Goal: Transaction & Acquisition: Purchase product/service

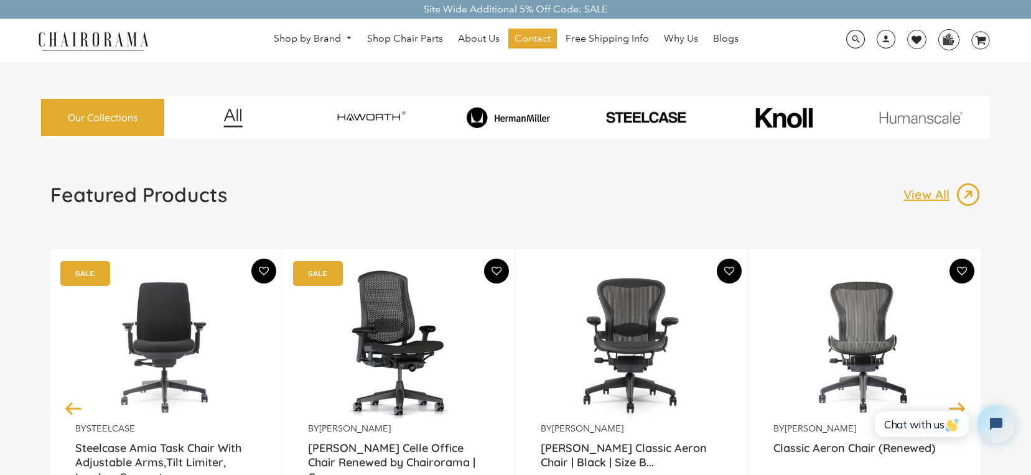
click at [511, 111] on img at bounding box center [508, 117] width 133 height 21
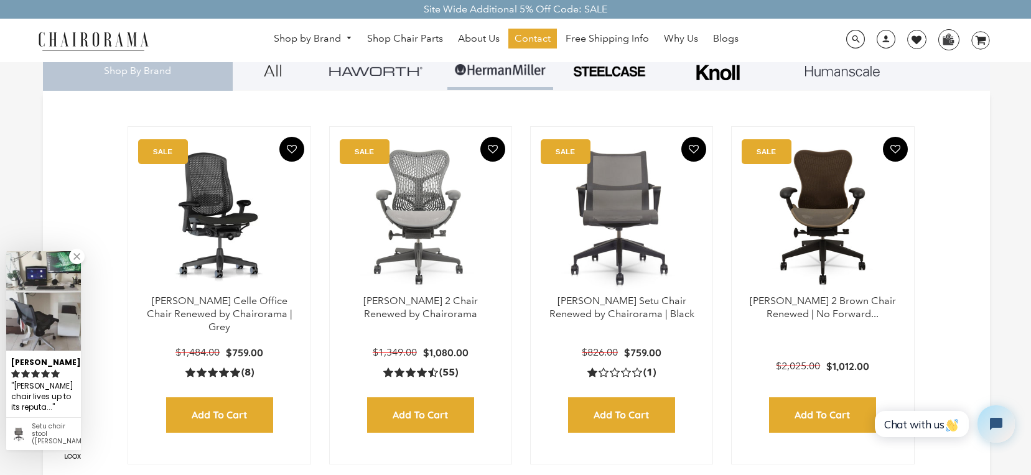
scroll to position [334, 0]
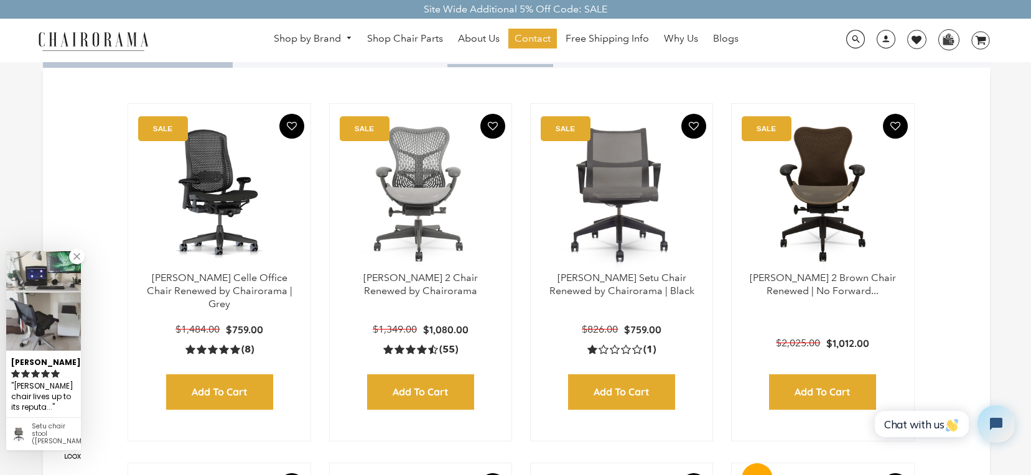
click at [78, 263] on link at bounding box center [77, 257] width 16 height 16
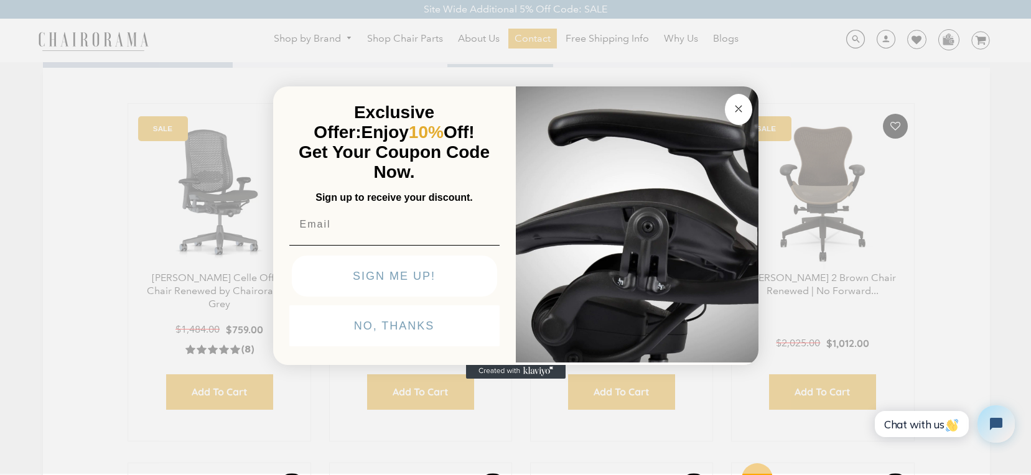
type input "elodie.greniermorin@live.com"
click at [734, 109] on circle "Close dialog" at bounding box center [738, 109] width 14 height 14
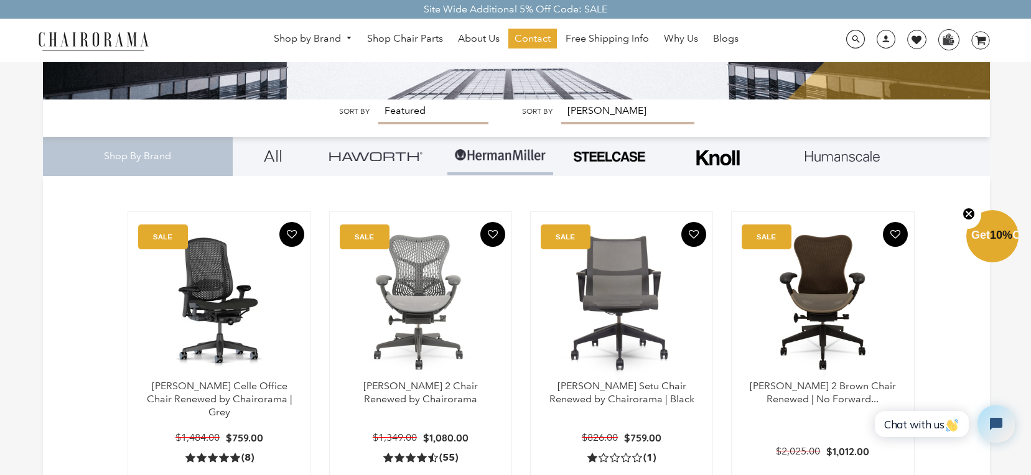
scroll to position [202, 0]
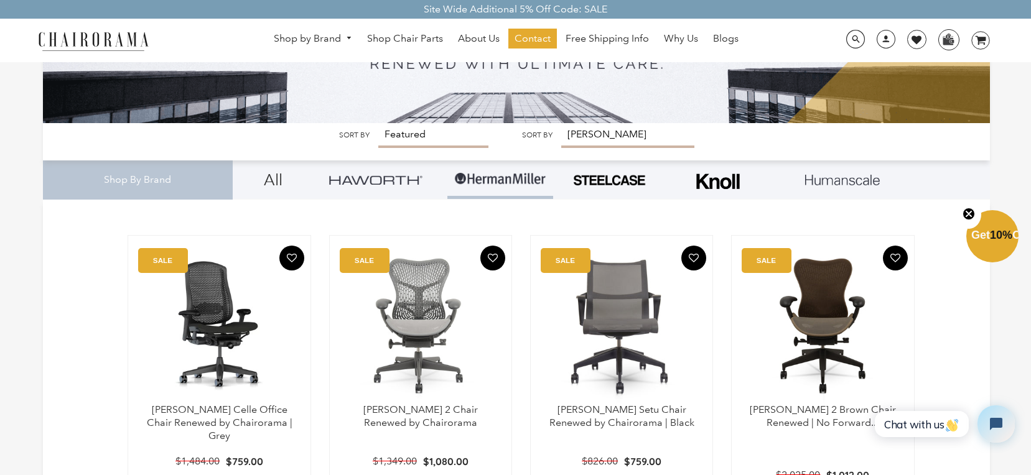
click at [162, 182] on div "Shop By Brand" at bounding box center [137, 180] width 189 height 39
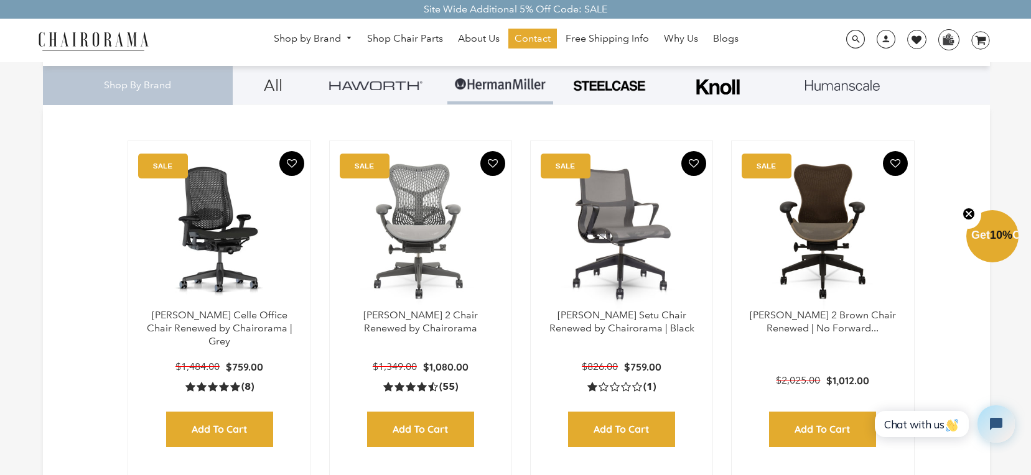
scroll to position [306, 0]
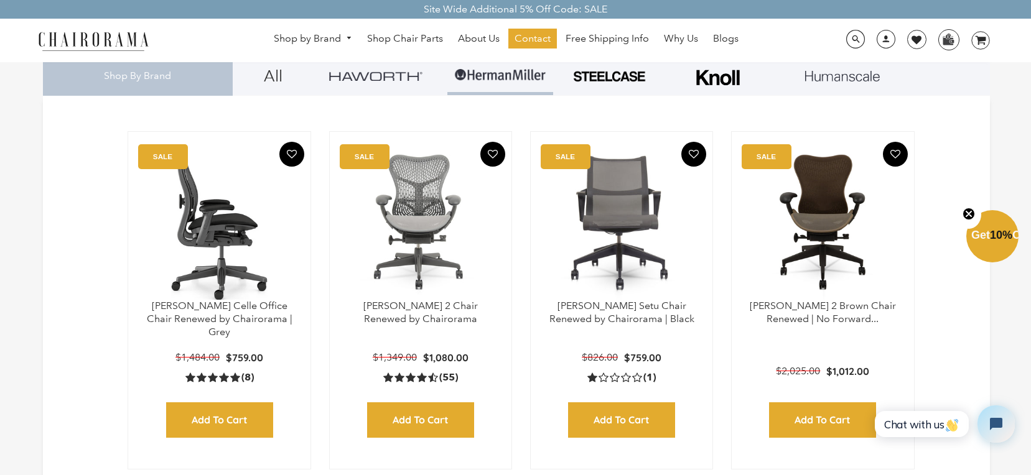
click at [206, 259] on img at bounding box center [219, 222] width 157 height 156
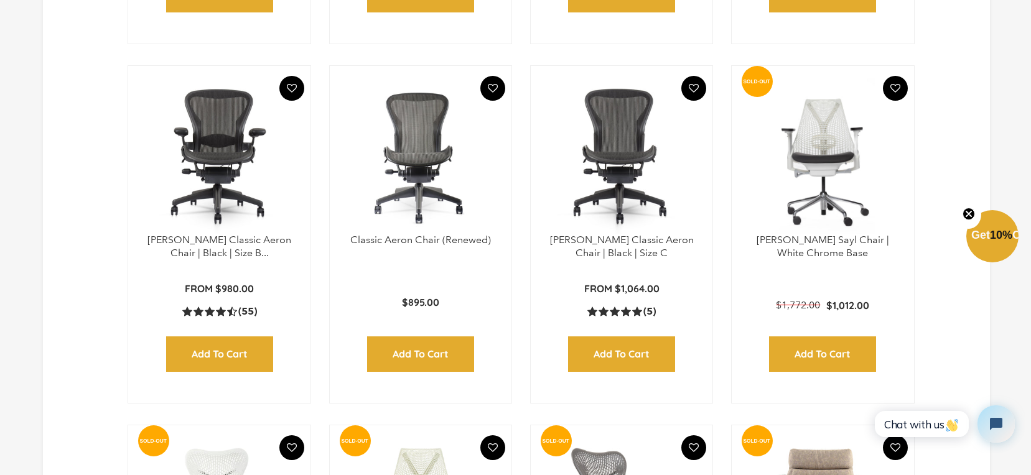
scroll to position [735, 0]
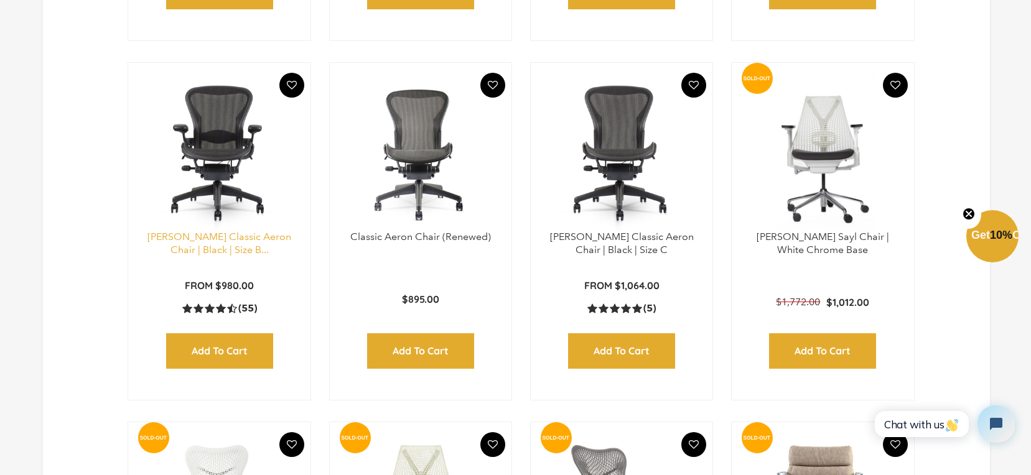
click at [217, 241] on link "[PERSON_NAME] Classic Aeron Chair | Black | Size B..." at bounding box center [219, 243] width 144 height 25
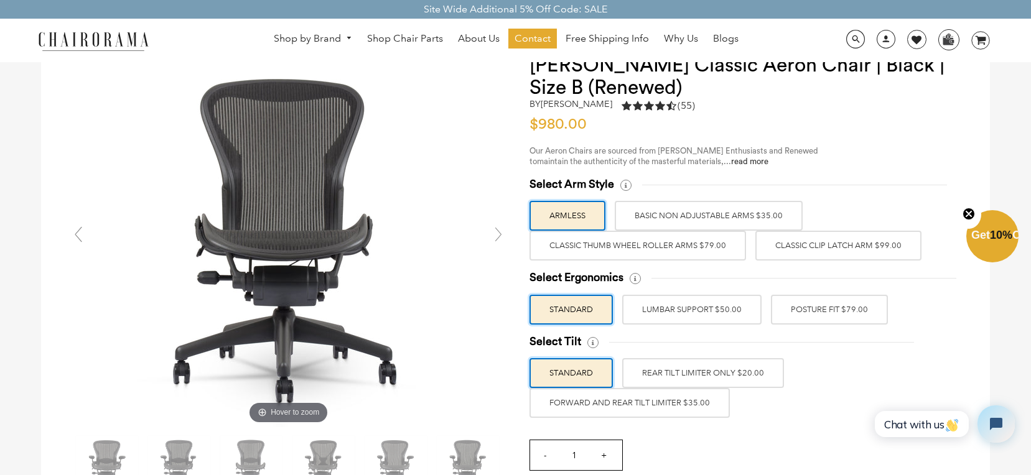
click at [695, 254] on label "Classic Thumb Wheel Roller Arms $79.00" at bounding box center [638, 246] width 217 height 30
click at [0, 0] on input "Classic Thumb Wheel Roller Arms $79.00" at bounding box center [0, 0] width 0 height 0
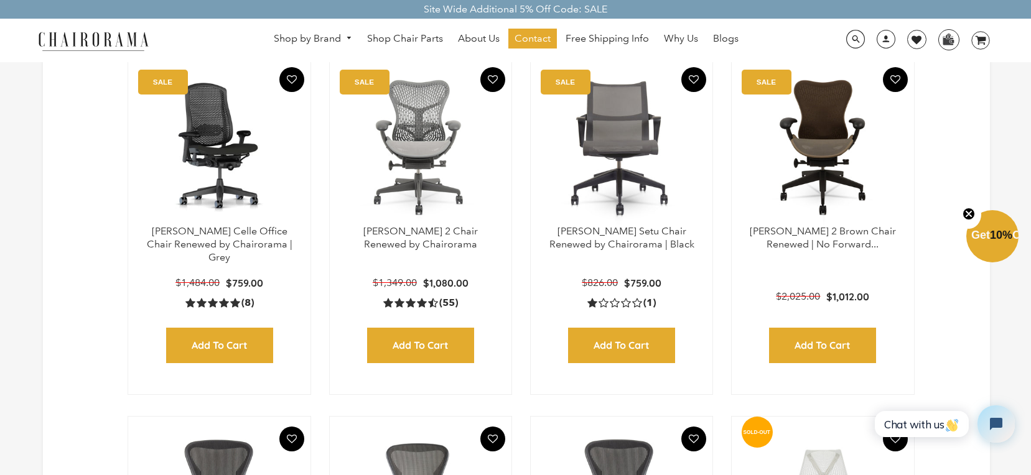
scroll to position [381, 0]
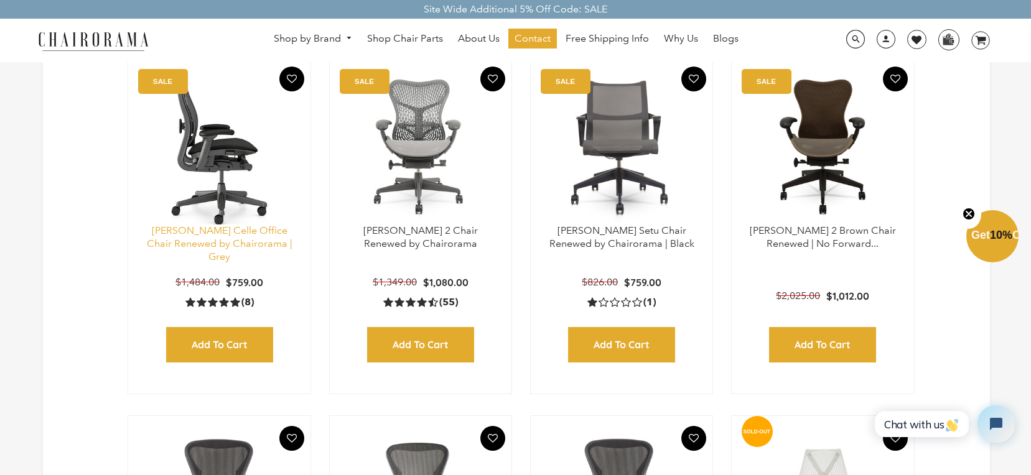
click at [278, 240] on link "[PERSON_NAME] Celle Office Chair Renewed by Chairorama | Grey" at bounding box center [220, 244] width 146 height 38
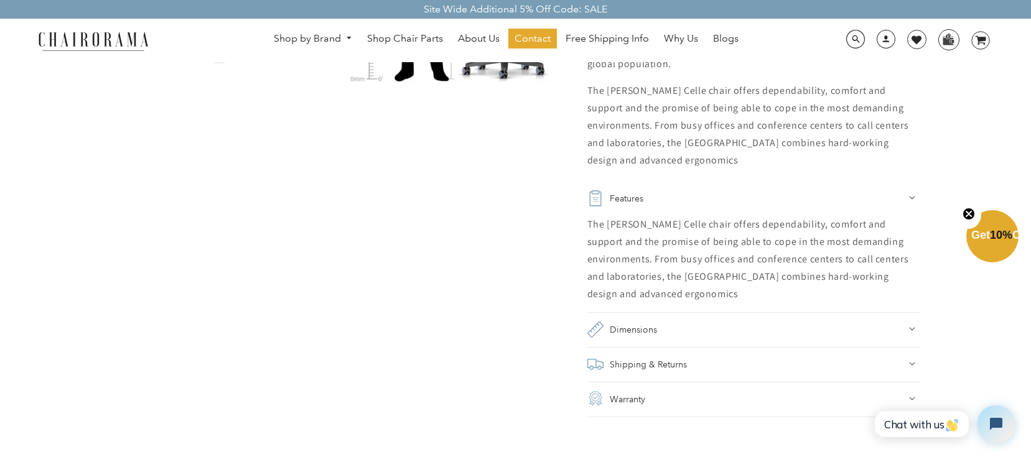
scroll to position [780, 0]
click at [694, 319] on summary "Dimensions" at bounding box center [753, 328] width 333 height 35
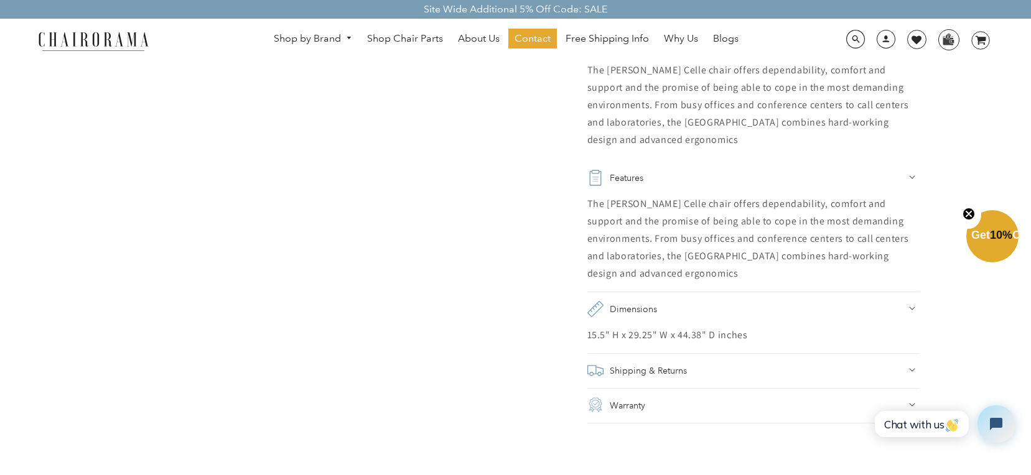
scroll to position [808, 0]
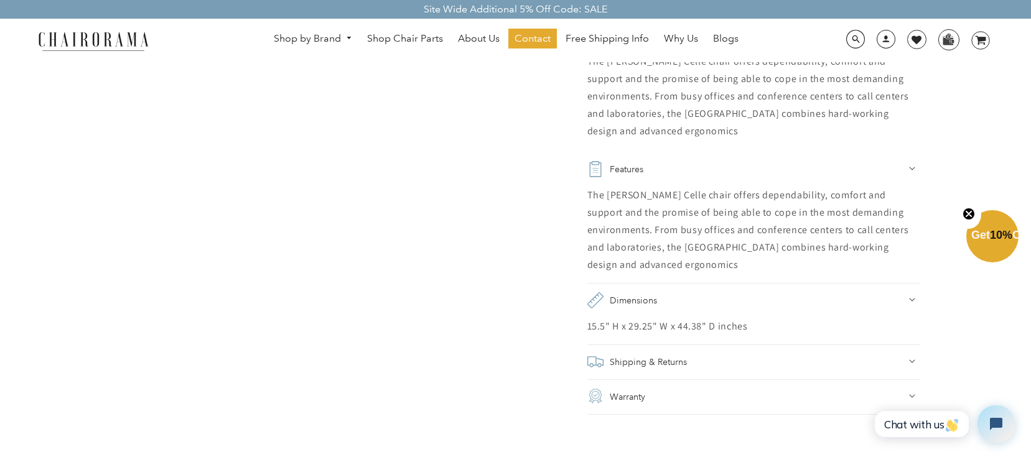
click at [689, 346] on summary "Shipping & Returns" at bounding box center [753, 362] width 333 height 35
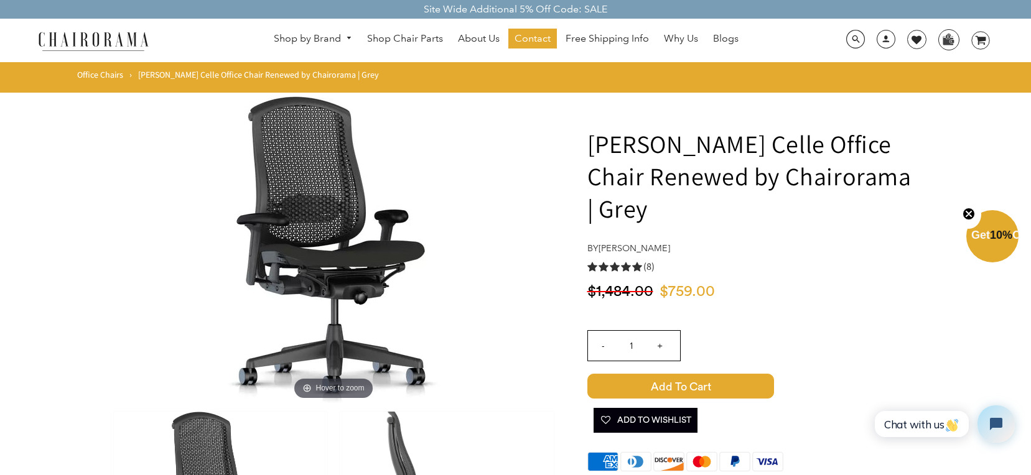
scroll to position [0, 0]
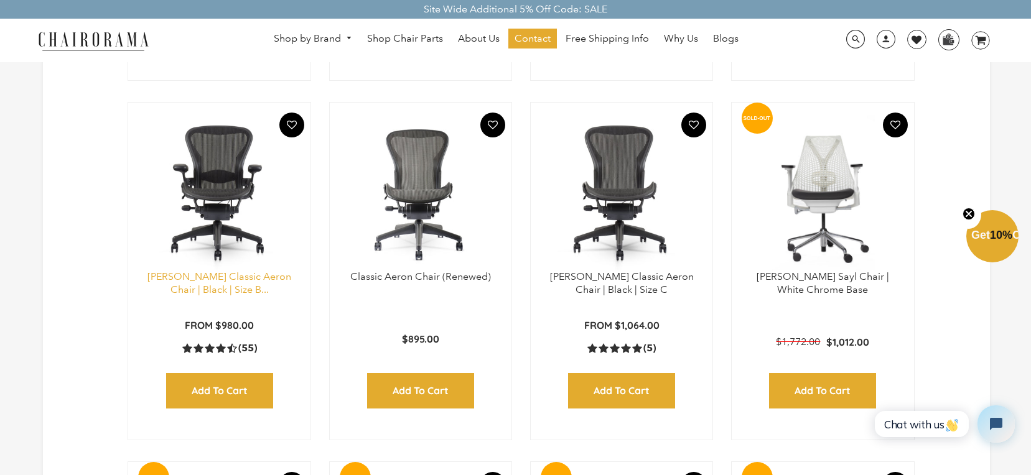
scroll to position [698, 0]
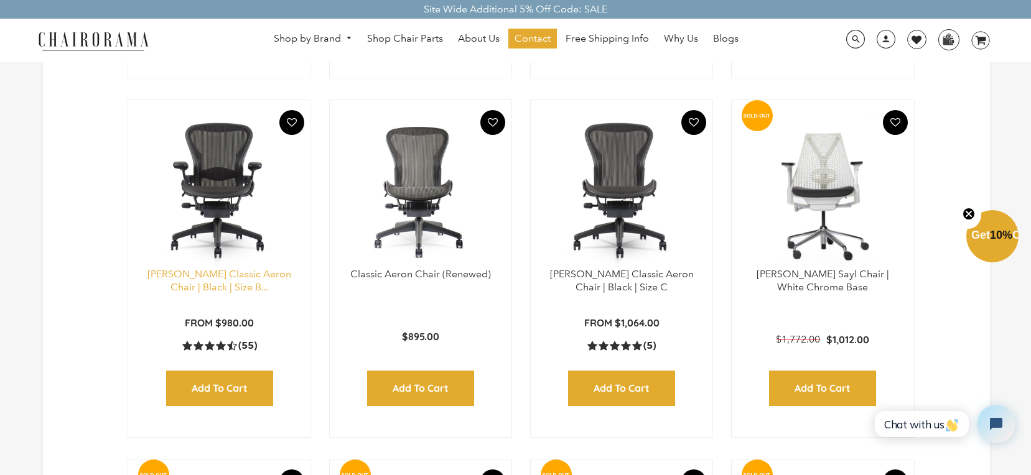
click at [250, 274] on link "[PERSON_NAME] Classic Aeron Chair | Black | Size B..." at bounding box center [219, 280] width 144 height 25
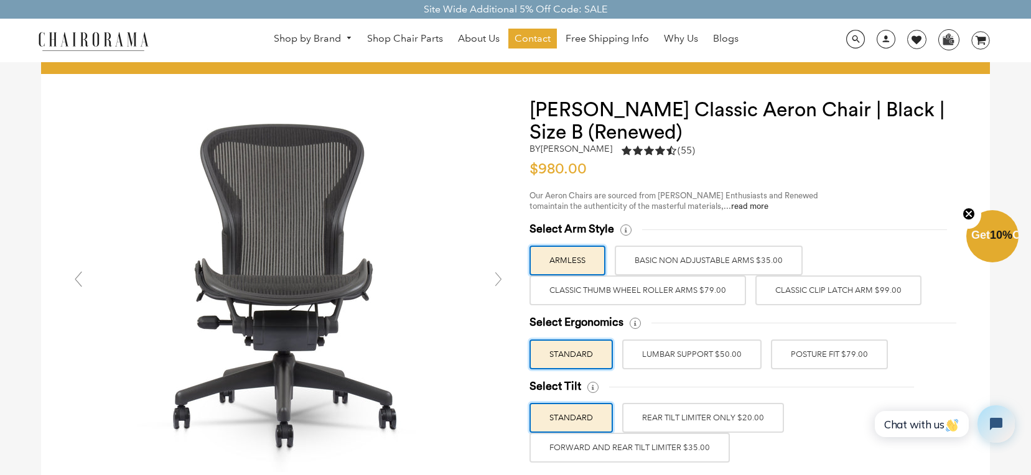
scroll to position [18, 0]
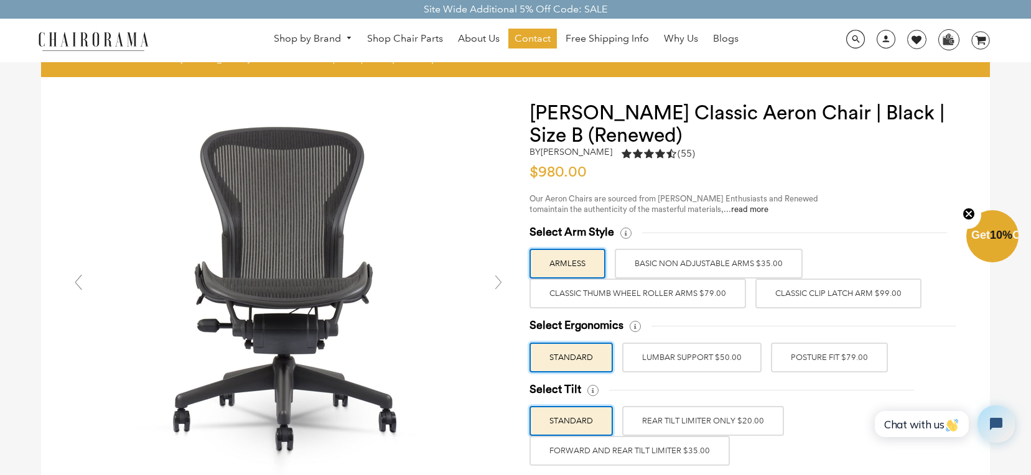
click at [721, 291] on label "Classic Thumb Wheel Roller Arms $79.00" at bounding box center [638, 294] width 217 height 30
click at [0, 0] on input "Classic Thumb Wheel Roller Arms $79.00" at bounding box center [0, 0] width 0 height 0
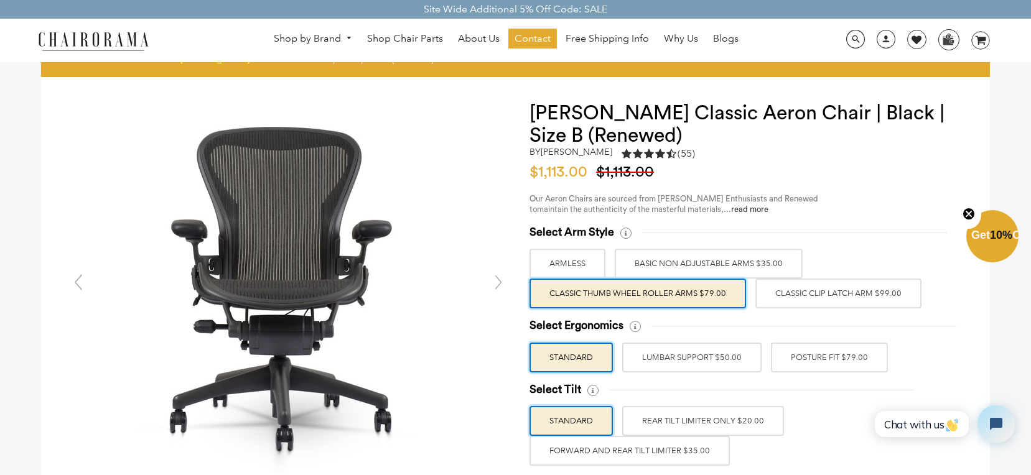
click at [785, 301] on label "Classic Clip Latch Arm $99.00" at bounding box center [838, 294] width 166 height 30
click at [0, 0] on input "Classic Clip Latch Arm $99.00" at bounding box center [0, 0] width 0 height 0
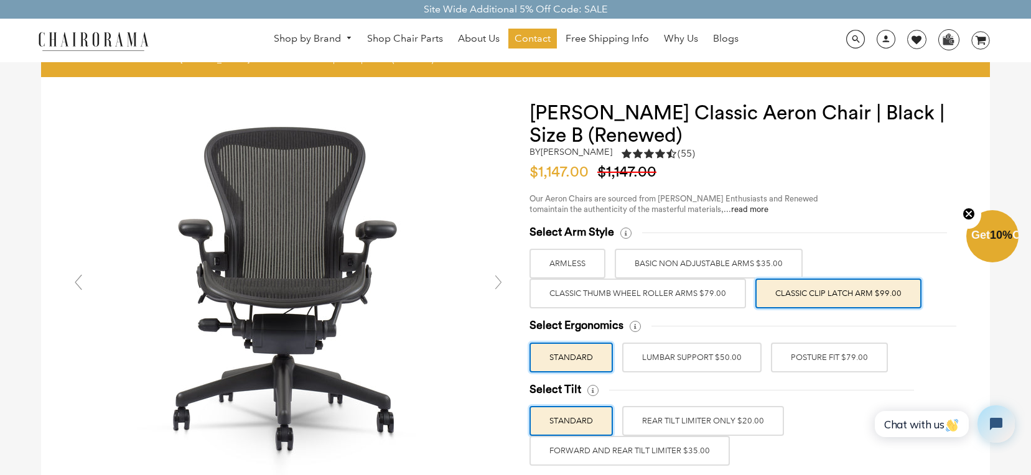
click at [704, 296] on label "Classic Thumb Wheel Roller Arms $79.00" at bounding box center [638, 294] width 217 height 30
click at [0, 0] on input "Classic Thumb Wheel Roller Arms $79.00" at bounding box center [0, 0] width 0 height 0
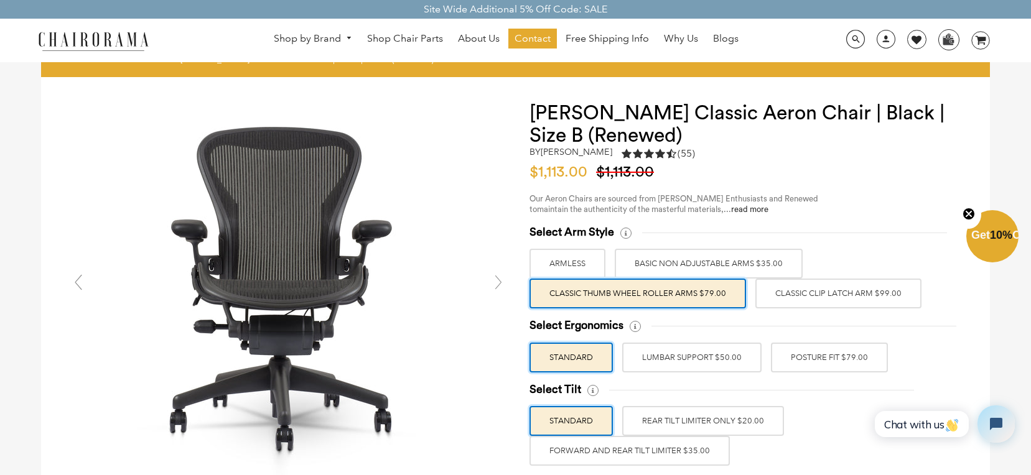
click at [810, 291] on label "Classic Clip Latch Arm $99.00" at bounding box center [838, 294] width 166 height 30
click at [0, 0] on input "Classic Clip Latch Arm $99.00" at bounding box center [0, 0] width 0 height 0
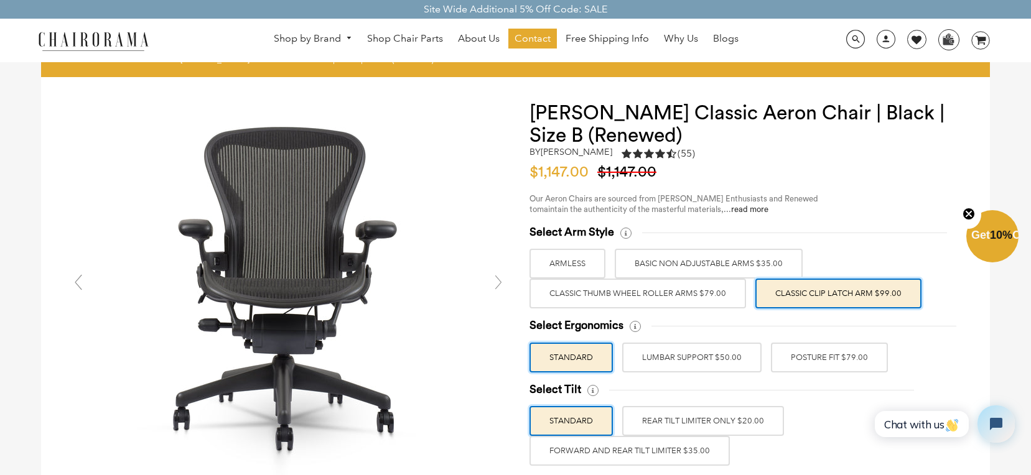
click at [710, 294] on label "Classic Thumb Wheel Roller Arms $79.00" at bounding box center [638, 294] width 217 height 30
click at [0, 0] on input "Classic Thumb Wheel Roller Arms $79.00" at bounding box center [0, 0] width 0 height 0
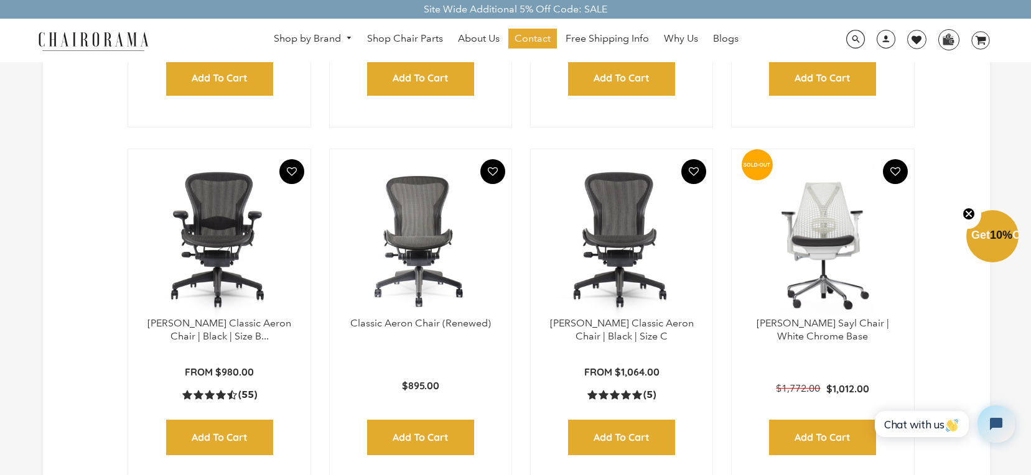
scroll to position [686, 0]
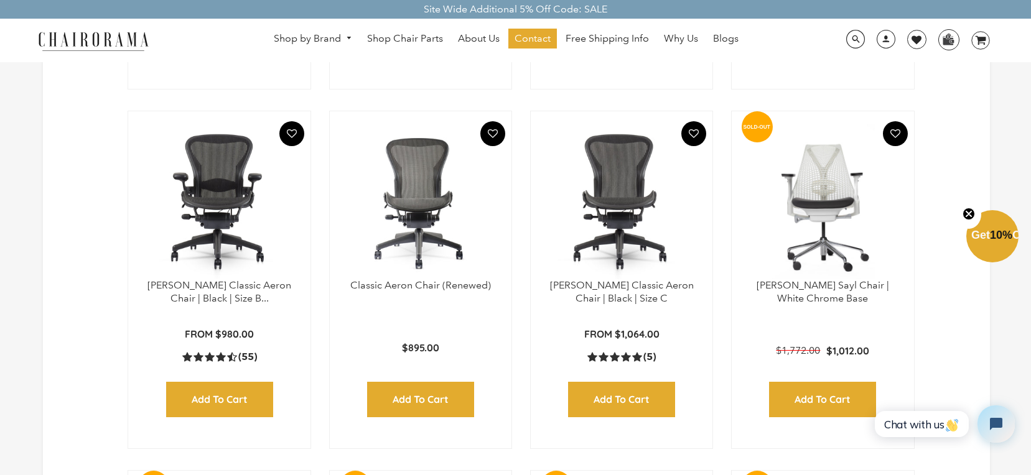
click at [230, 236] on img at bounding box center [219, 202] width 157 height 156
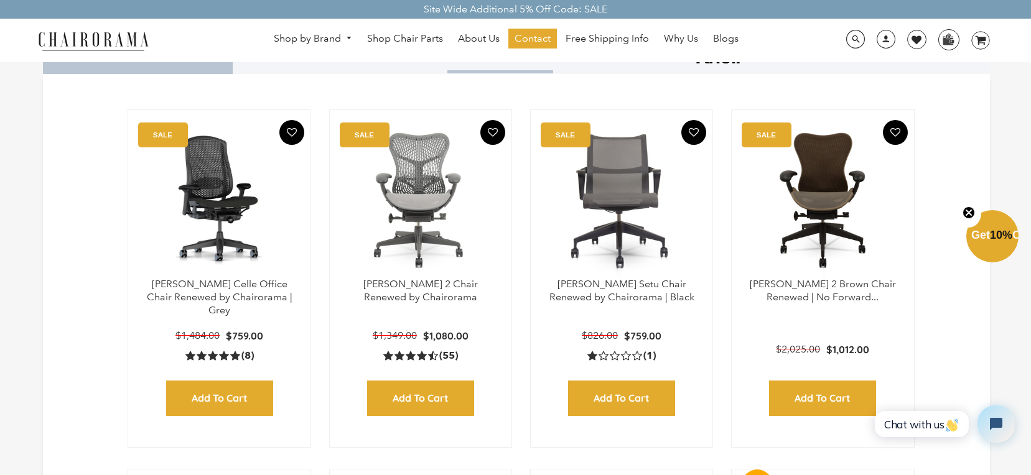
scroll to position [327, 0]
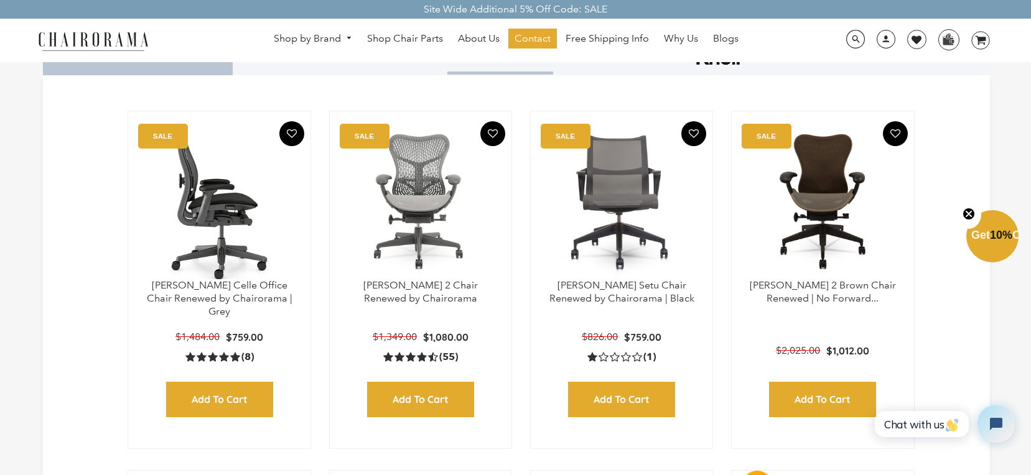
click at [228, 239] on img at bounding box center [219, 202] width 157 height 156
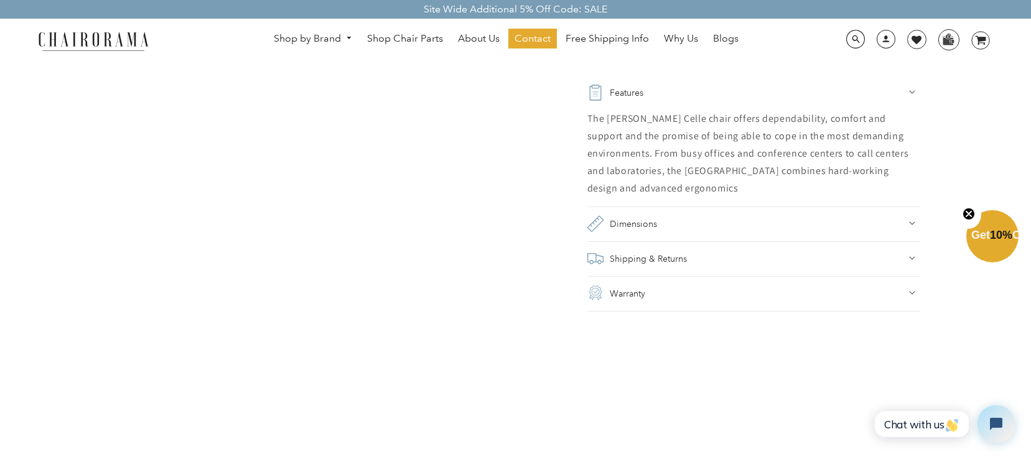
scroll to position [890, 0]
click at [828, 221] on div "Dimensions" at bounding box center [753, 218] width 333 height 17
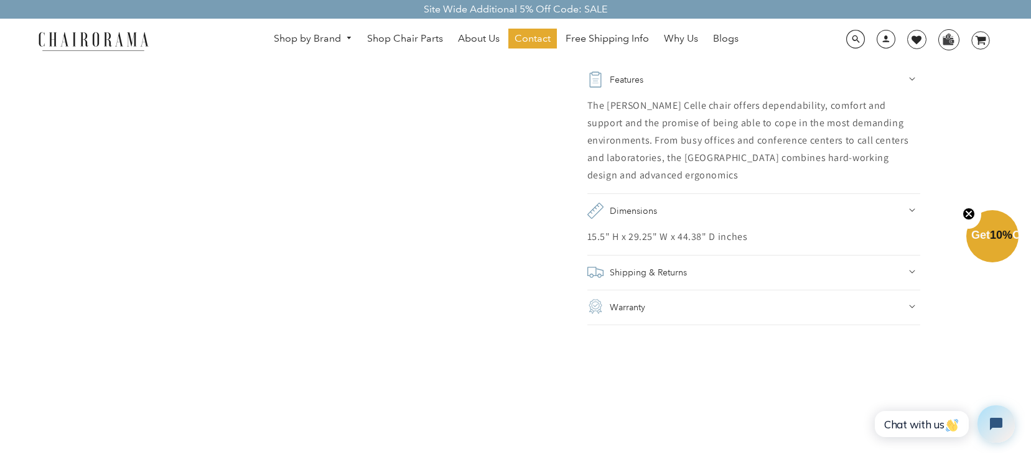
click at [785, 290] on summary "Warranty" at bounding box center [753, 272] width 333 height 35
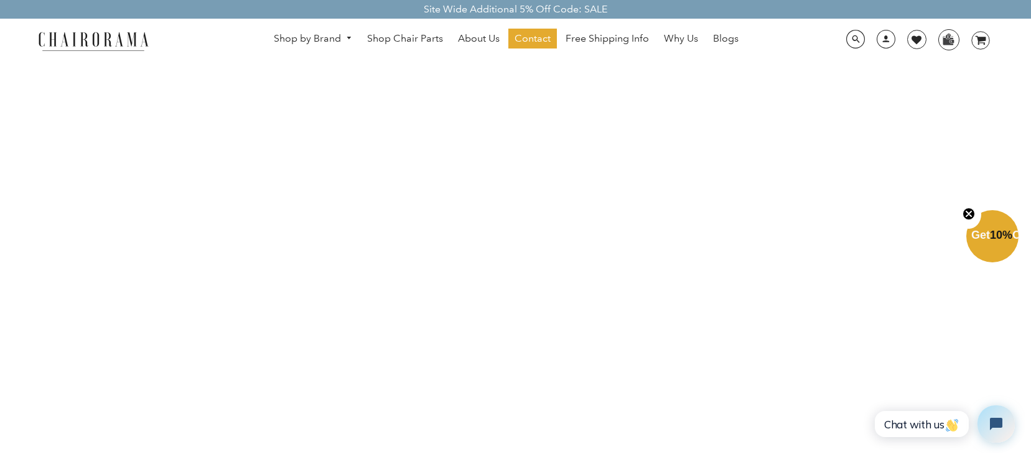
scroll to position [1550, 0]
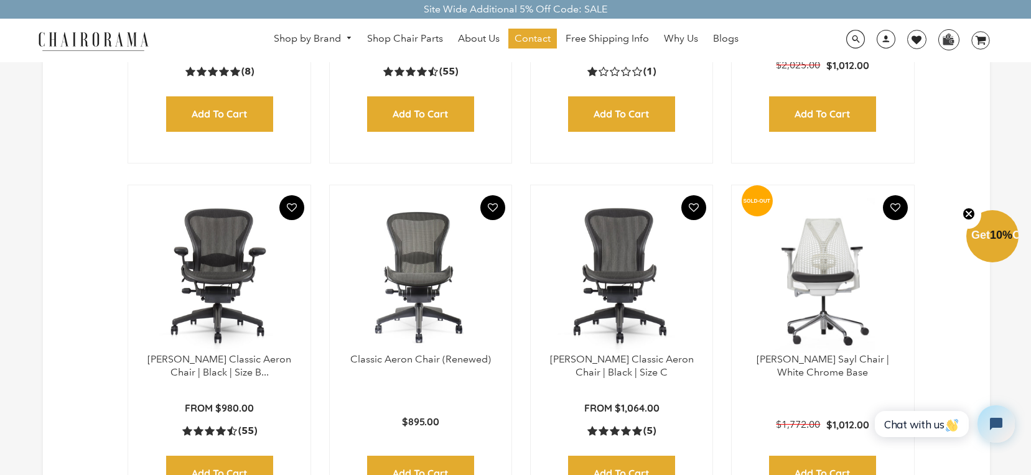
scroll to position [616, 0]
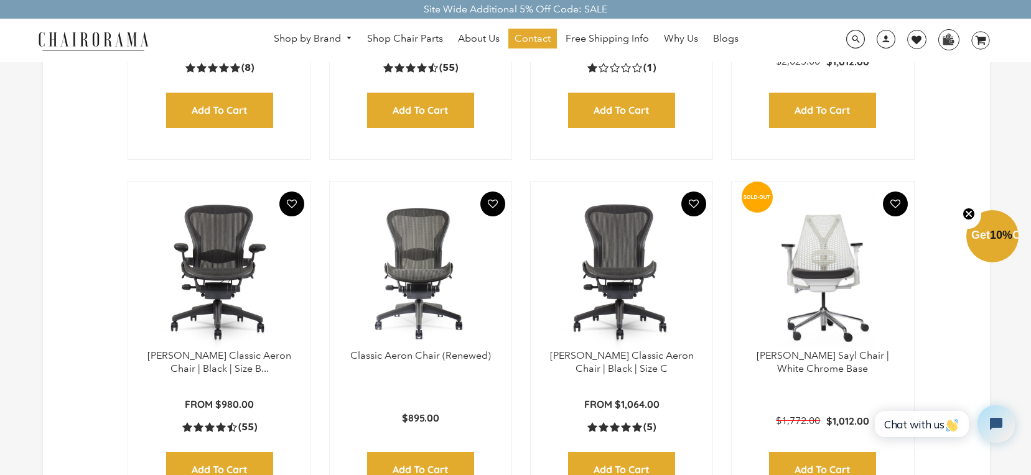
click at [438, 311] on img at bounding box center [420, 272] width 157 height 156
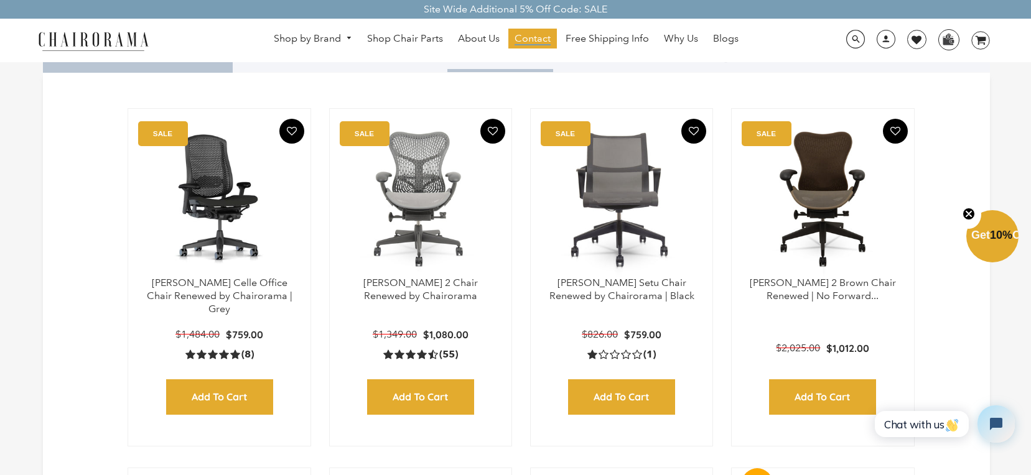
scroll to position [337, 0]
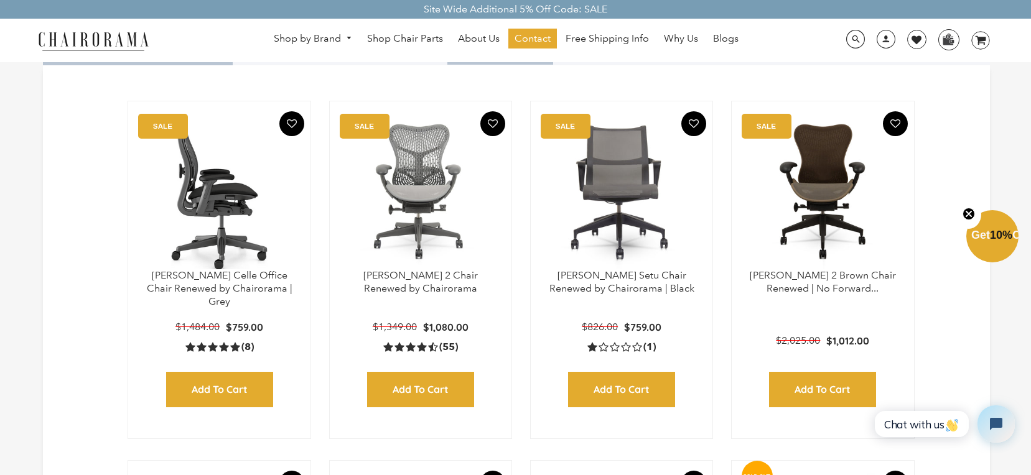
click at [227, 214] on img at bounding box center [219, 192] width 157 height 156
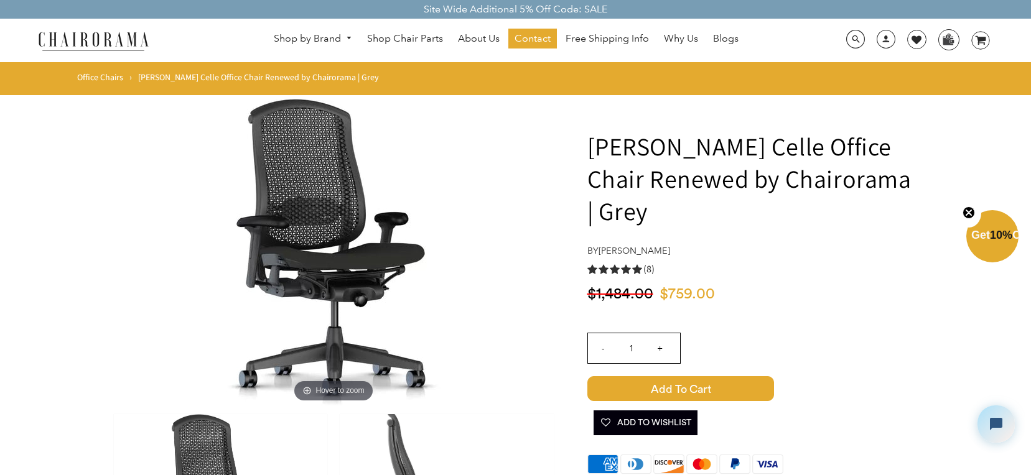
click at [683, 390] on span "Add to Cart" at bounding box center [680, 388] width 187 height 25
click at [978, 42] on icon at bounding box center [980, 40] width 11 height 9
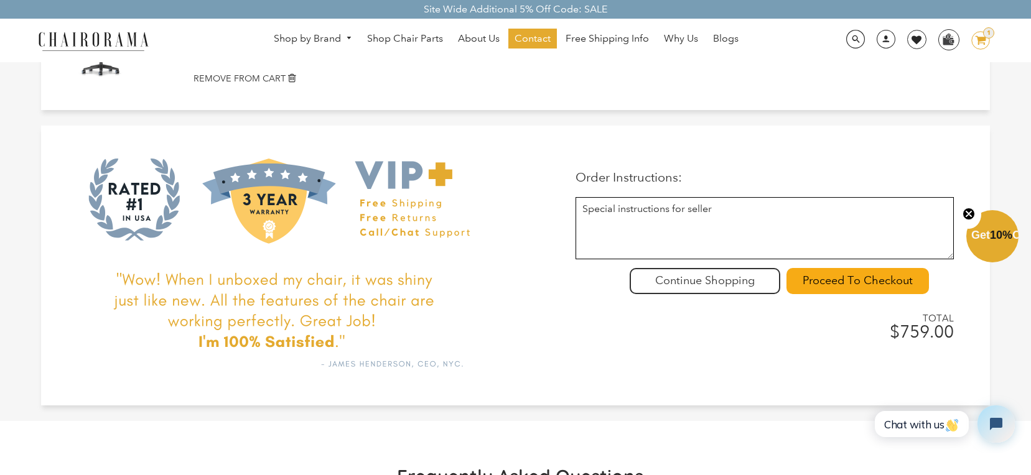
scroll to position [192, 0]
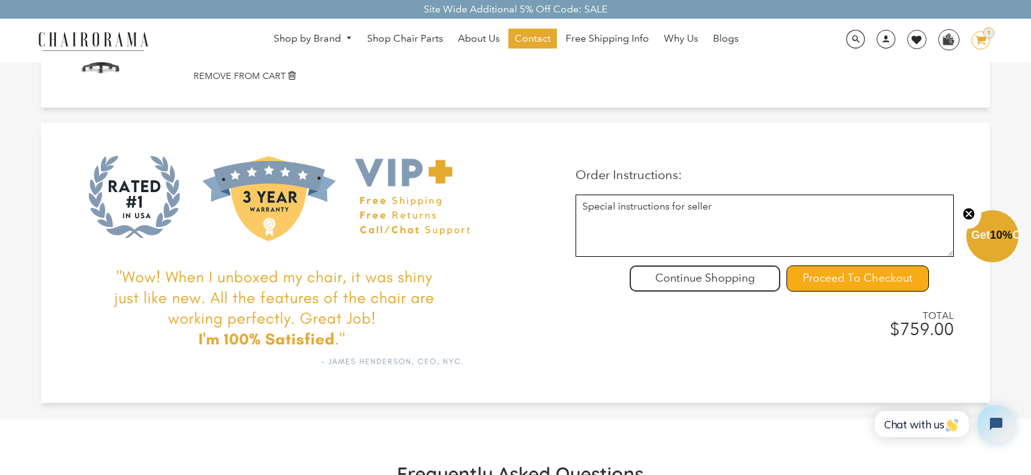
click at [881, 283] on input "Proceed To Checkout" at bounding box center [858, 279] width 143 height 26
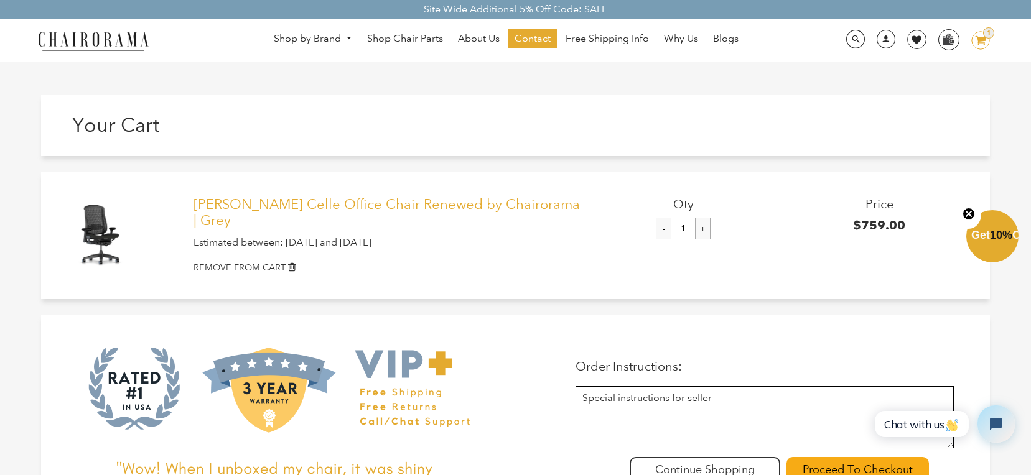
click at [209, 208] on link "[PERSON_NAME] Celle Office Chair Renewed by Chairorama | Grey" at bounding box center [390, 213] width 392 height 33
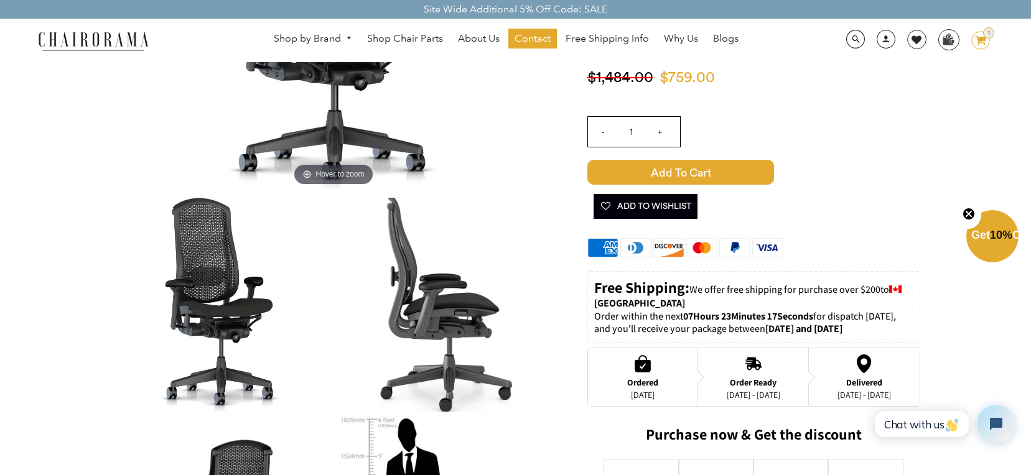
scroll to position [217, 0]
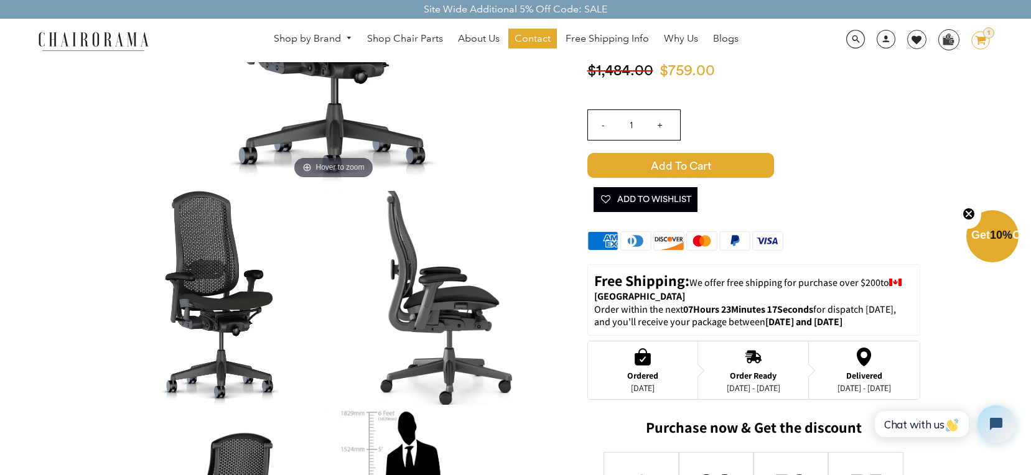
click at [222, 314] on img at bounding box center [220, 298] width 213 height 214
click at [388, 314] on img at bounding box center [446, 298] width 213 height 214
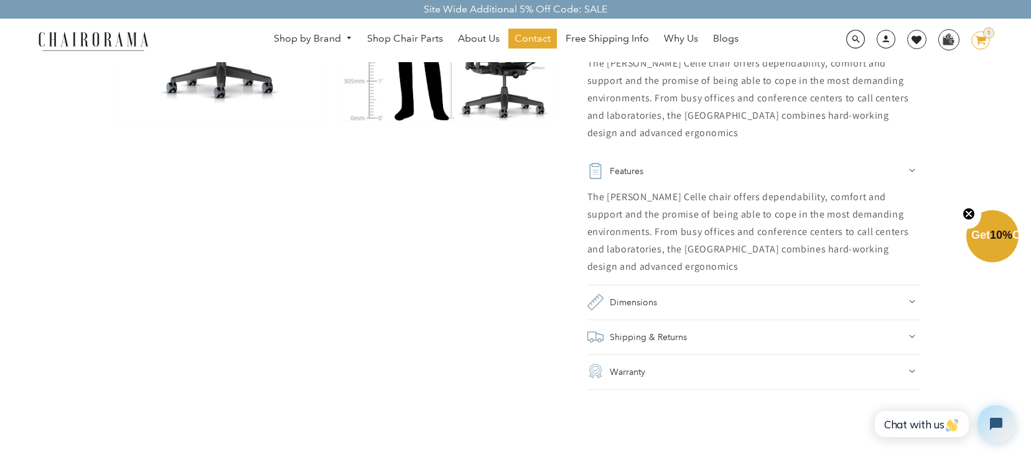
scroll to position [783, 0]
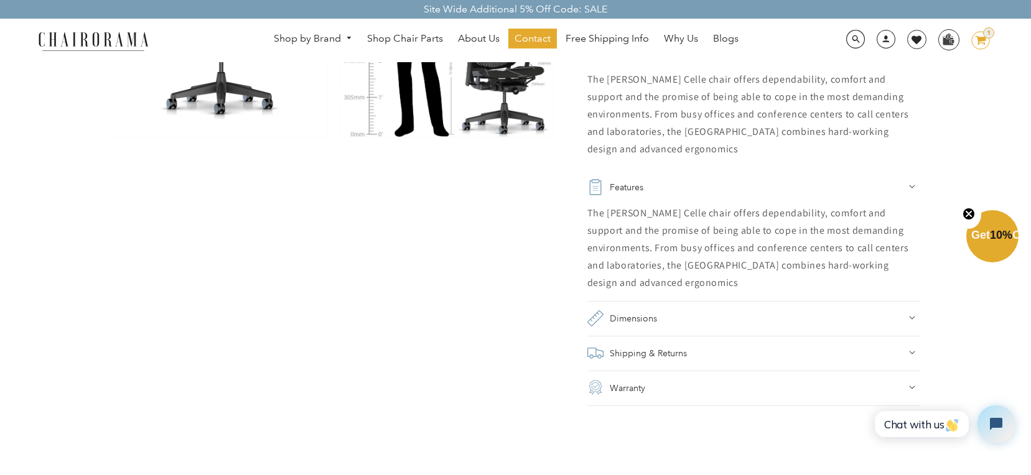
click at [643, 314] on h2 "Dimensions" at bounding box center [633, 318] width 47 height 17
click at [642, 374] on h2 "Shipping & Returns" at bounding box center [648, 380] width 77 height 17
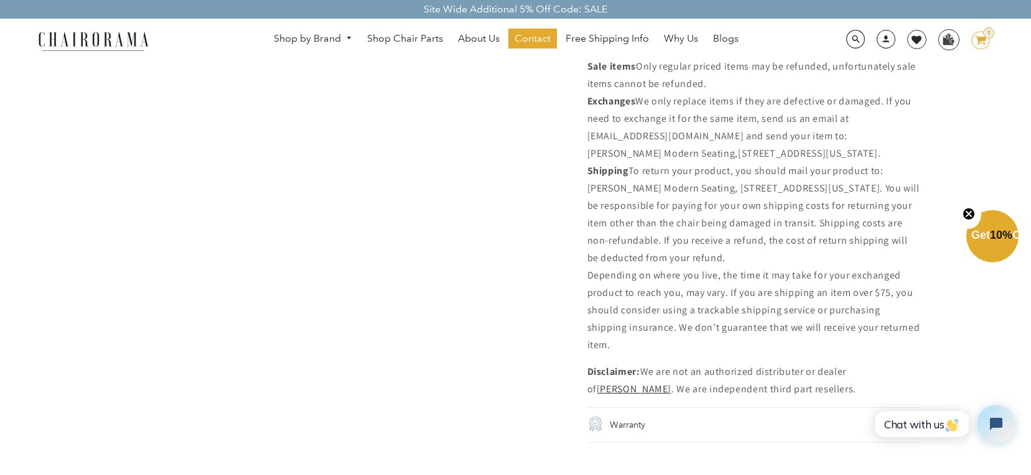
scroll to position [1824, 0]
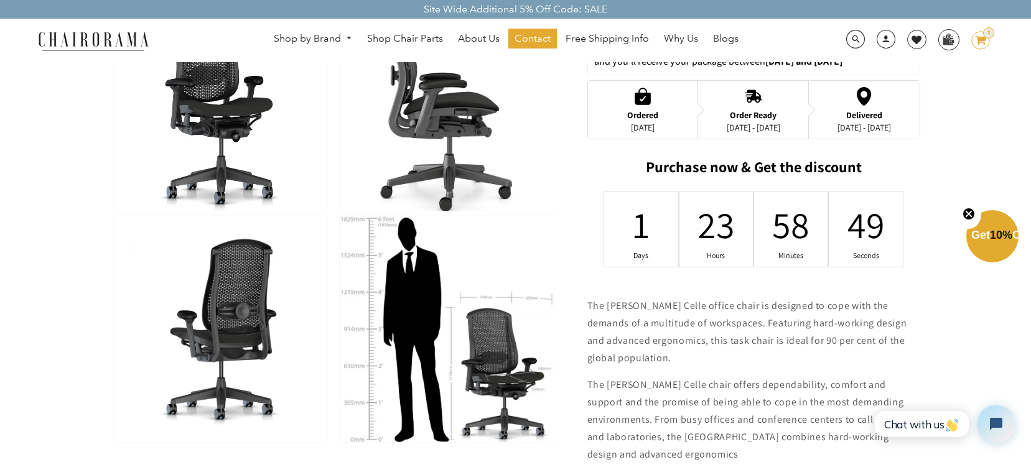
scroll to position [0, 0]
